Goal: Task Accomplishment & Management: Manage account settings

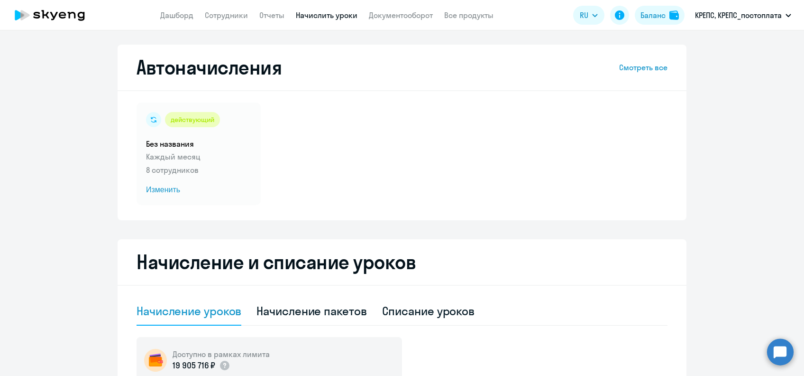
select select "10"
click at [170, 191] on span "Изменить" at bounding box center [198, 189] width 105 height 11
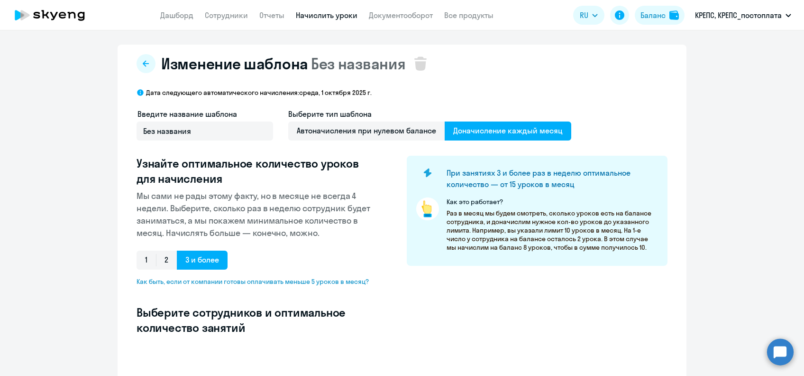
select select "10"
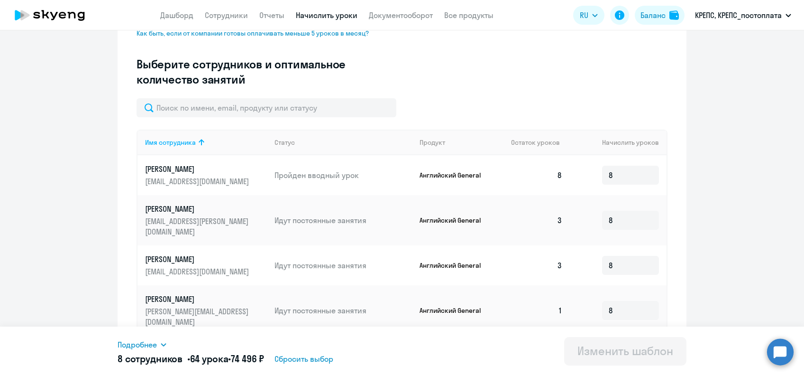
scroll to position [253, 0]
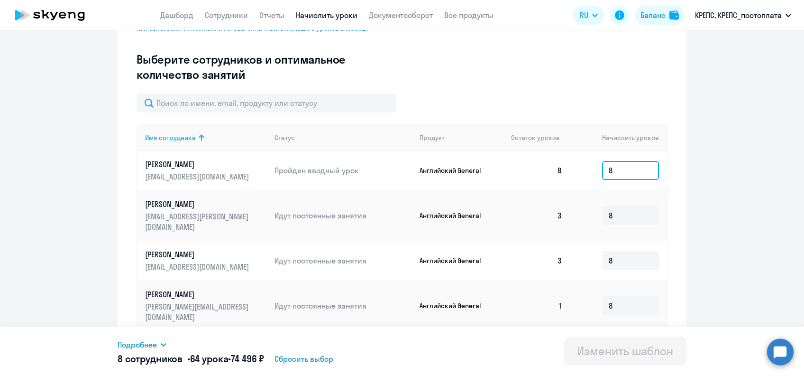
click at [621, 175] on input "8" at bounding box center [630, 170] width 57 height 19
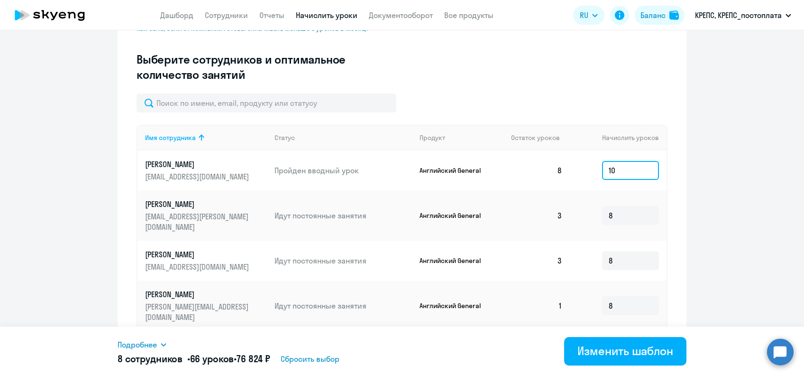
type input "10"
drag, startPoint x: 624, startPoint y: 220, endPoint x: 622, endPoint y: 211, distance: 9.7
click at [622, 211] on td "8" at bounding box center [618, 215] width 97 height 50
click at [622, 211] on input "8" at bounding box center [630, 215] width 57 height 19
type input "10"
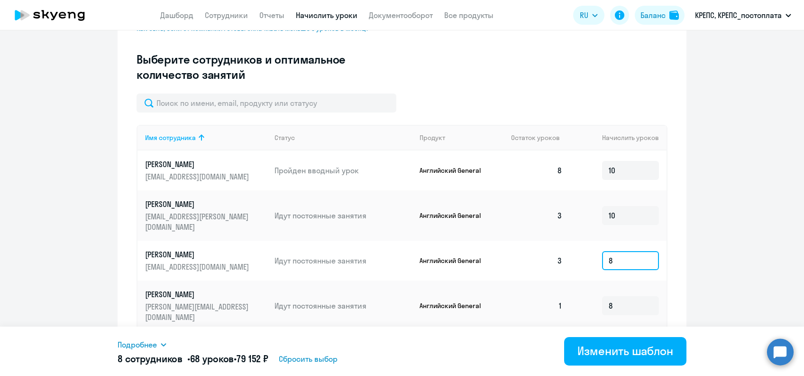
click at [625, 251] on input "8" at bounding box center [630, 260] width 57 height 19
type input "10"
click at [623, 296] on input "8" at bounding box center [630, 305] width 57 height 19
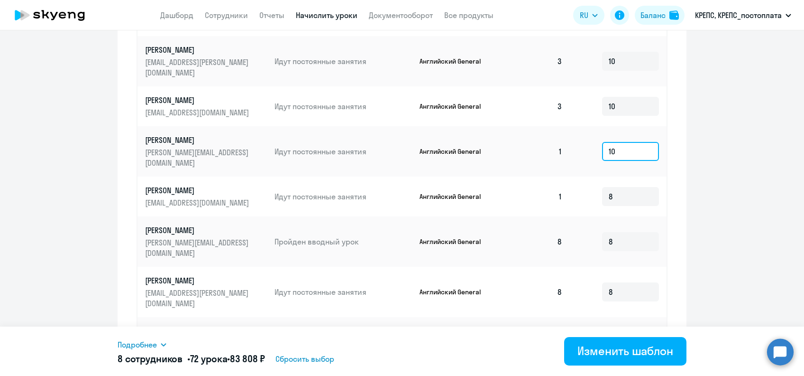
scroll to position [425, 0]
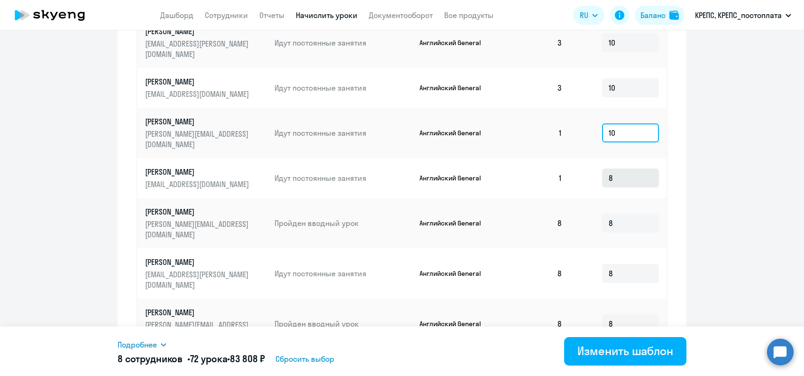
type input "10"
click at [622, 168] on input "8" at bounding box center [630, 177] width 57 height 19
type input "10"
click at [624, 213] on input "8" at bounding box center [630, 222] width 57 height 19
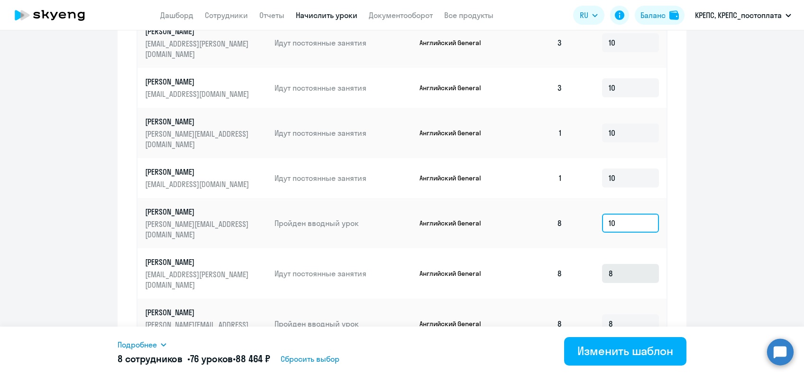
type input "10"
click at [627, 264] on input "8" at bounding box center [630, 273] width 57 height 19
type input "10"
click at [625, 298] on td "8" at bounding box center [618, 323] width 97 height 50
click at [619, 314] on input "8" at bounding box center [630, 323] width 57 height 19
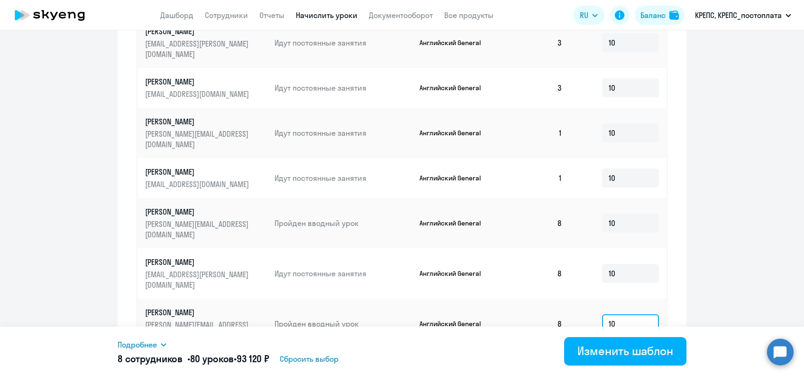
type input "10"
click at [708, 257] on ng-component "Изменение шаблона Без названия Дата следующего автоматического начисления: [DAT…" at bounding box center [402, 4] width 804 height 771
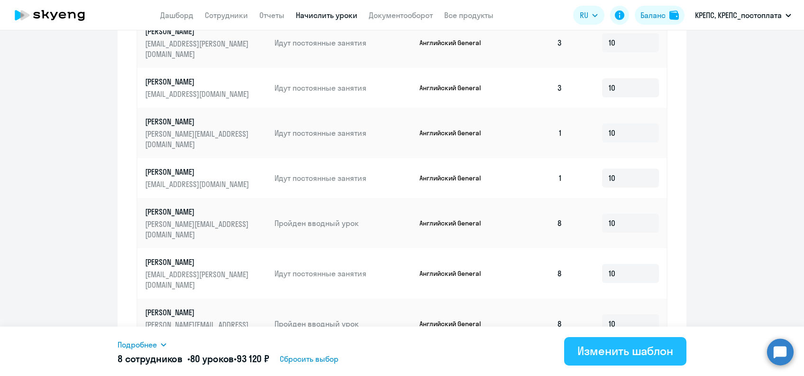
click at [626, 344] on div "Изменить шаблон" at bounding box center [626, 350] width 96 height 15
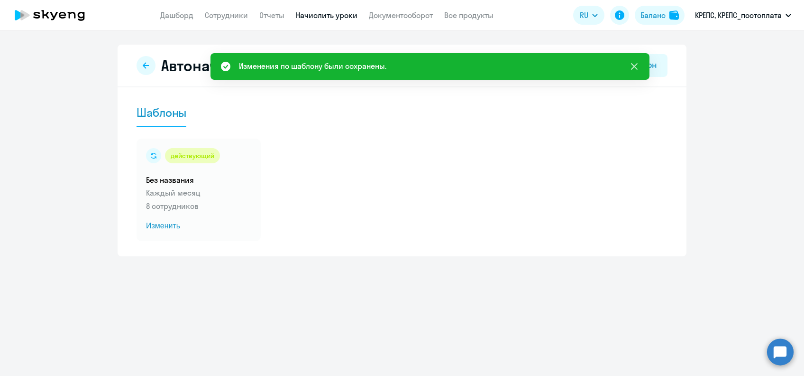
click at [631, 68] on icon at bounding box center [634, 66] width 11 height 11
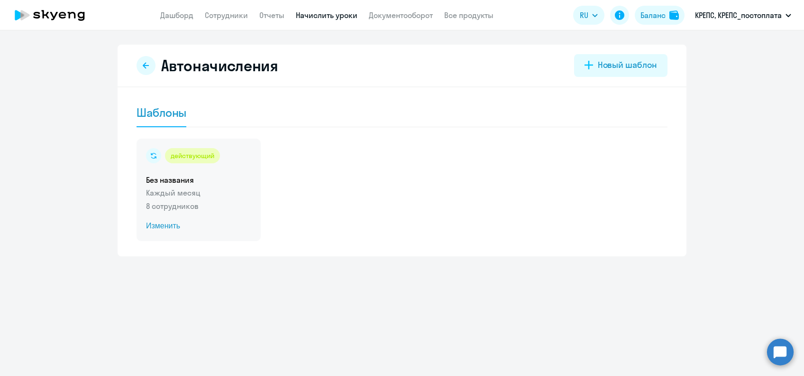
click at [169, 218] on div "действующий Без названия Каждый месяц 8 сотрудников Изменить" at bounding box center [199, 189] width 124 height 102
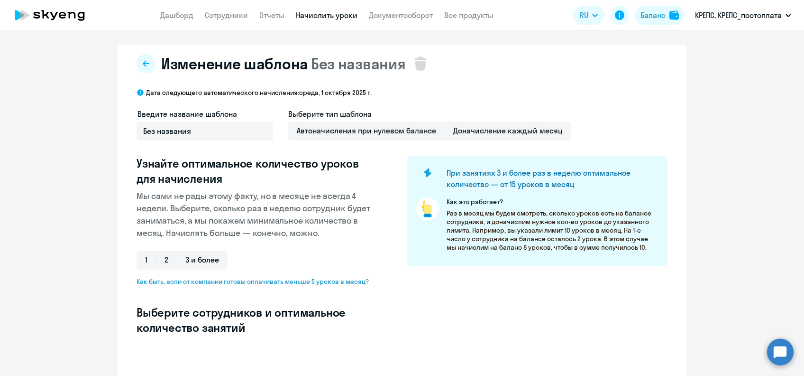
select select "10"
